Goal: Navigation & Orientation: Understand site structure

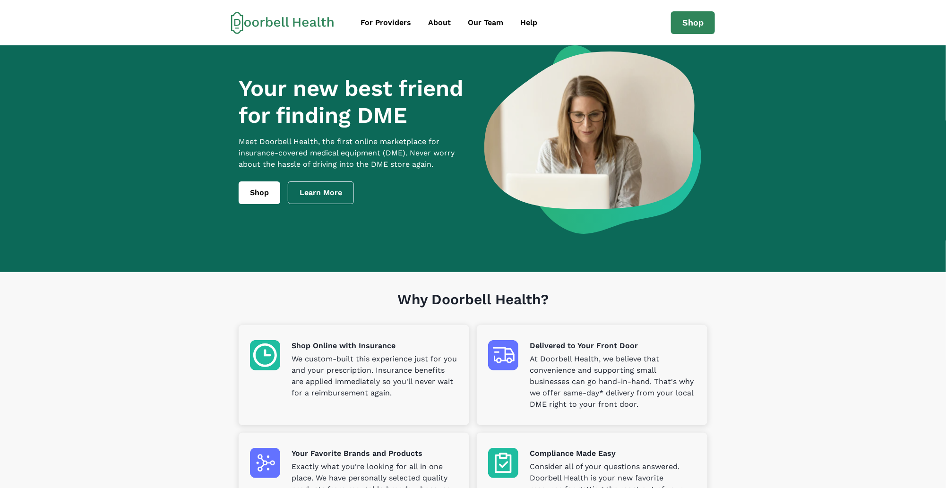
click at [165, 361] on section "Why Doorbell Health? Shop Online with Insurance We custom-built this experience…" at bounding box center [473, 422] width 946 height 300
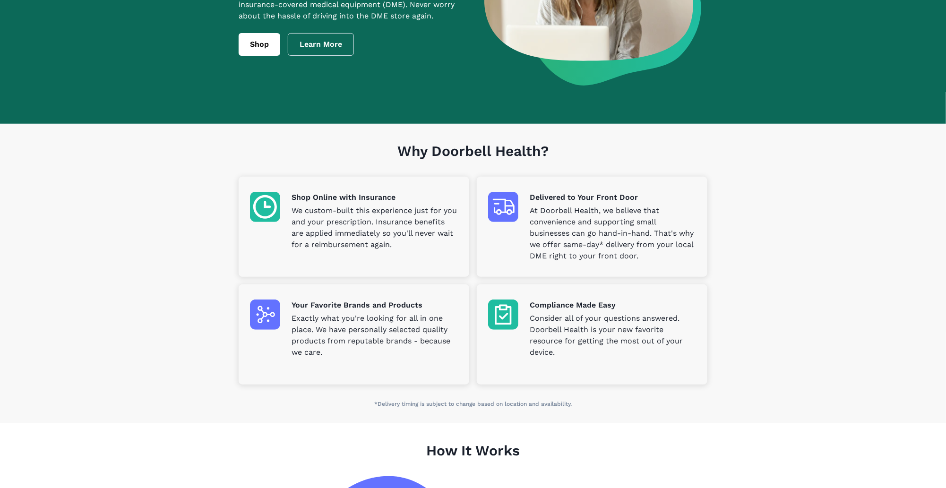
scroll to position [11, 0]
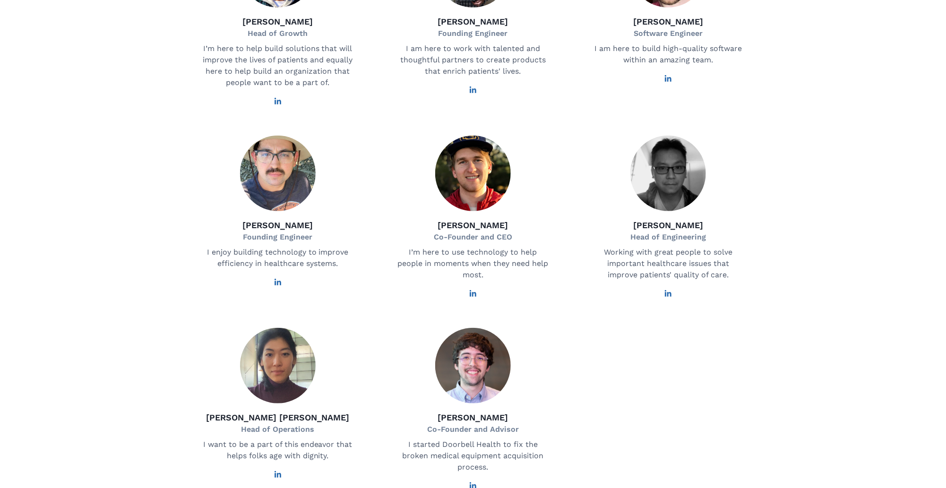
scroll to position [296, 0]
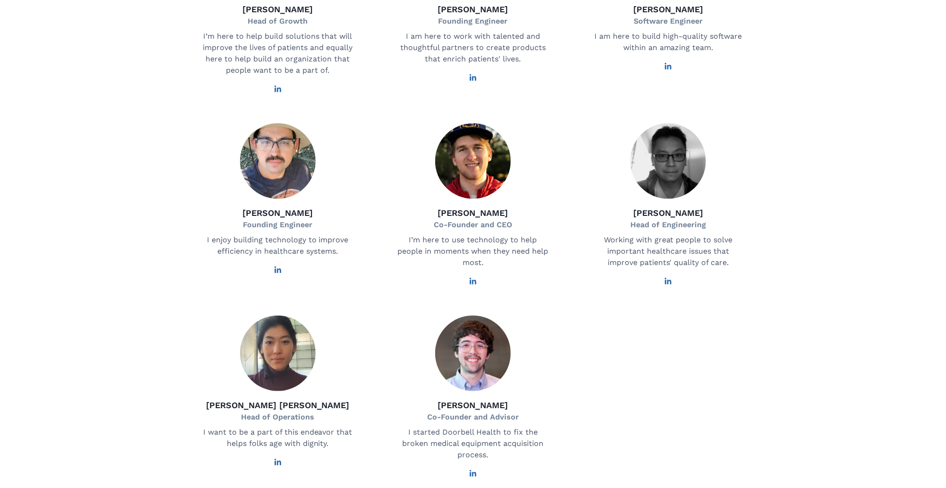
click at [670, 297] on div "Fadhi Ali Head of Growth I’m here to help build solutions that will improve the…" at bounding box center [473, 199] width 574 height 558
click at [668, 284] on icon at bounding box center [668, 281] width 7 height 7
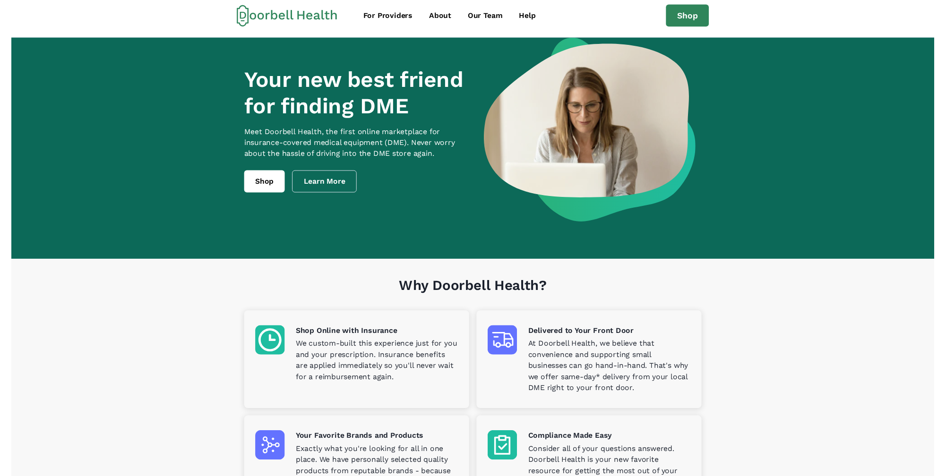
scroll to position [15, 0]
